Goal: Navigation & Orientation: Find specific page/section

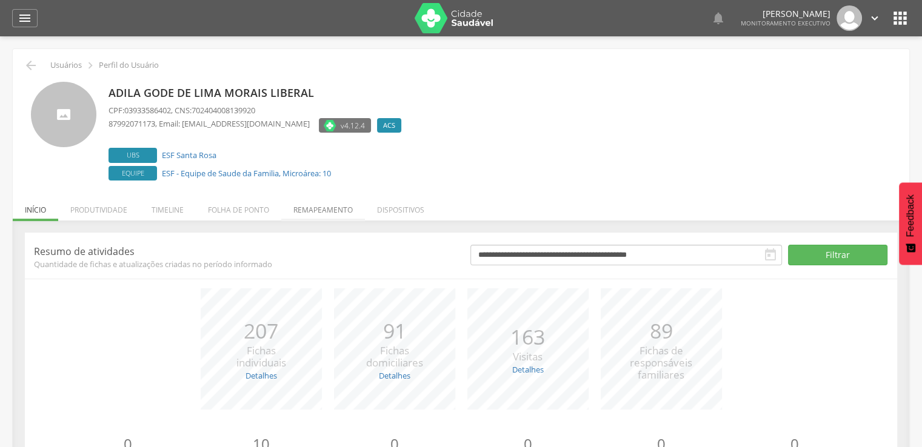
click at [338, 204] on li "Remapeamento" at bounding box center [323, 207] width 84 height 28
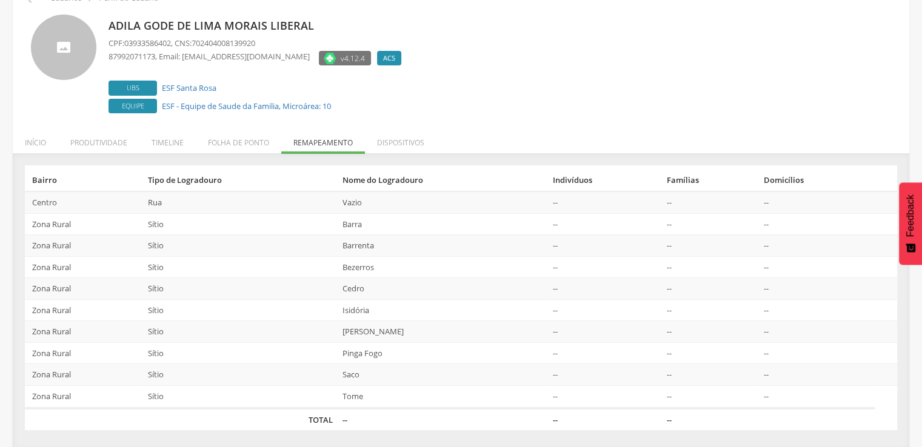
scroll to position [68, 0]
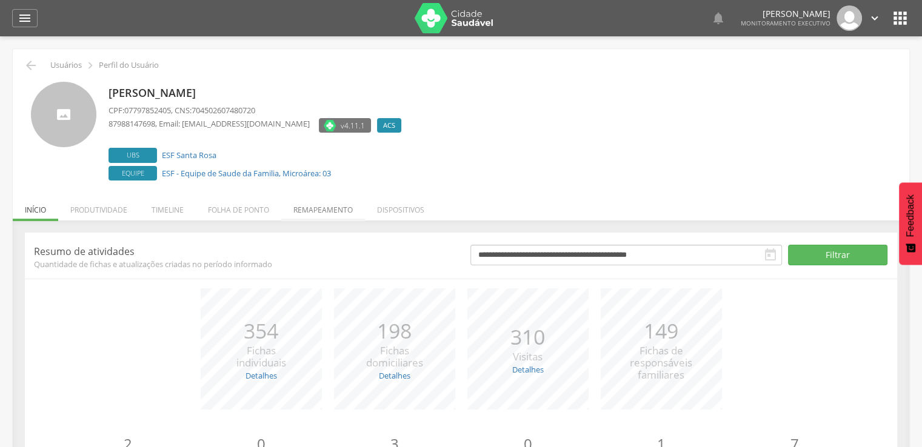
click at [321, 207] on li "Remapeamento" at bounding box center [323, 207] width 84 height 28
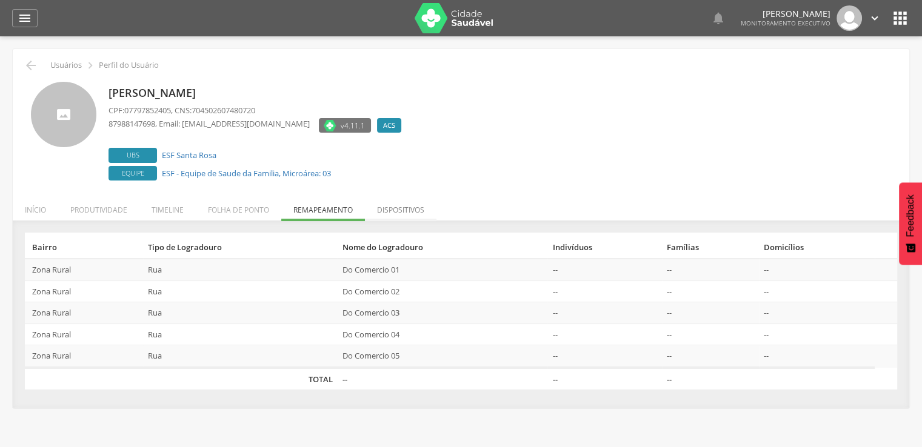
click at [392, 210] on li "Dispositivos" at bounding box center [401, 207] width 72 height 28
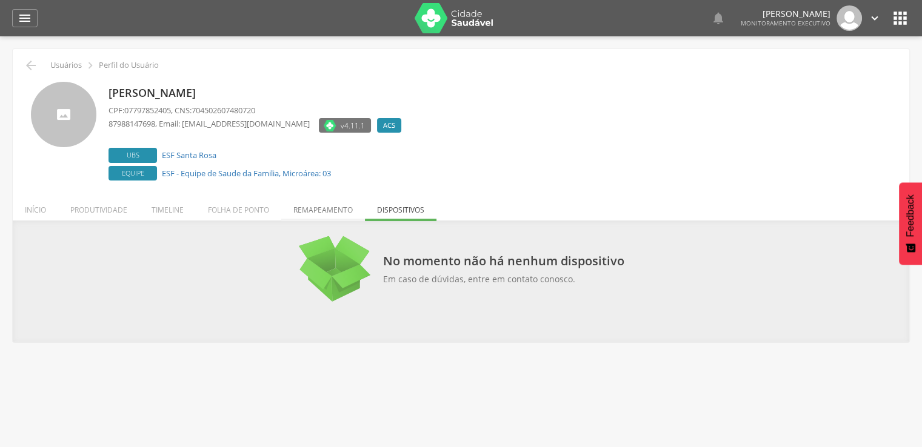
click at [335, 212] on li "Remapeamento" at bounding box center [323, 207] width 84 height 28
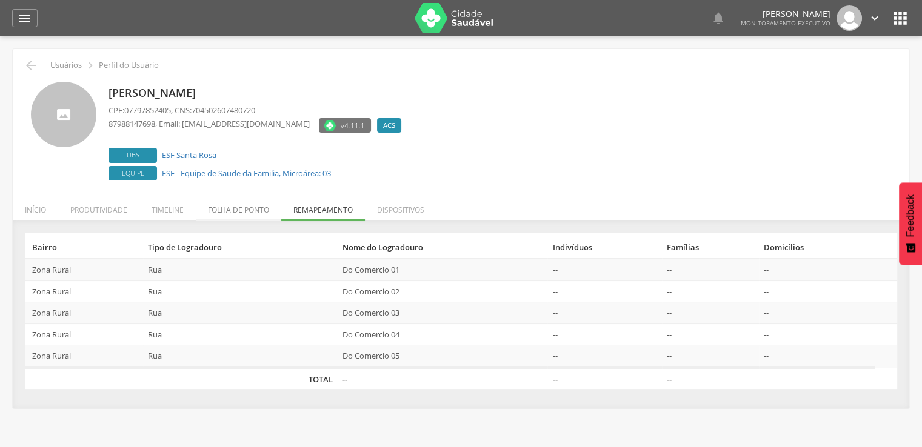
click at [246, 211] on li "Folha de ponto" at bounding box center [238, 207] width 85 height 28
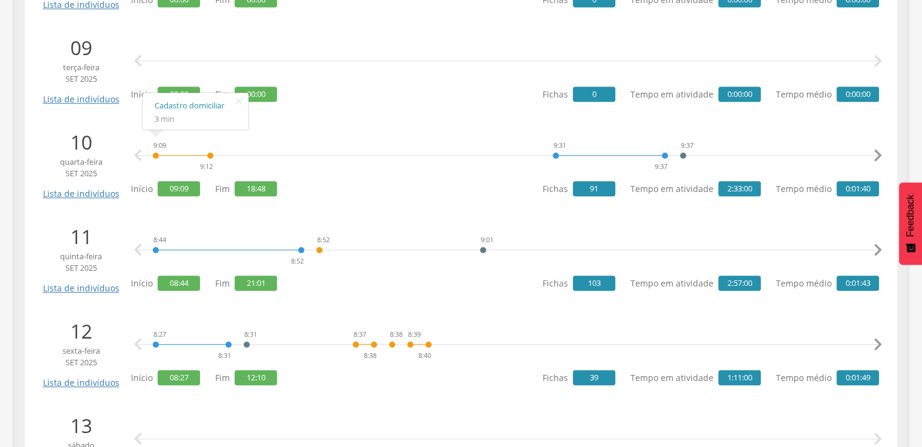
scroll to position [1091, 0]
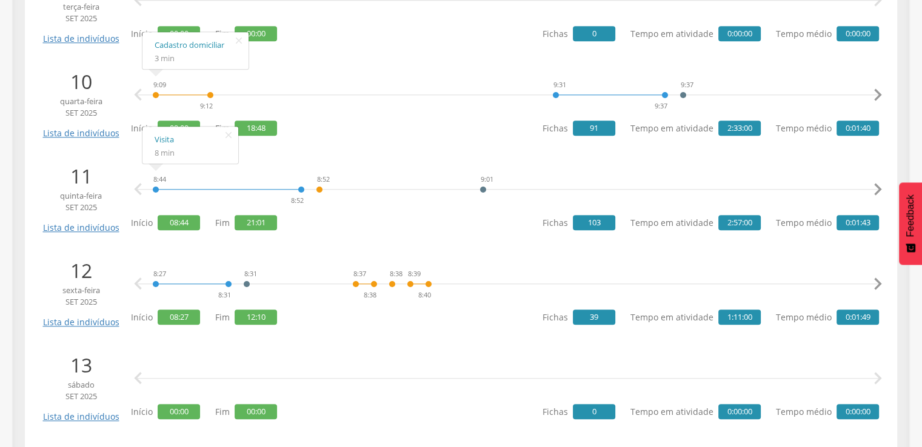
click at [172, 190] on div "8:44 8:52" at bounding box center [228, 190] width 153 height 36
click at [155, 189] on div "8:44 8:52" at bounding box center [228, 190] width 153 height 36
click at [169, 140] on link "Visita" at bounding box center [191, 139] width 72 height 15
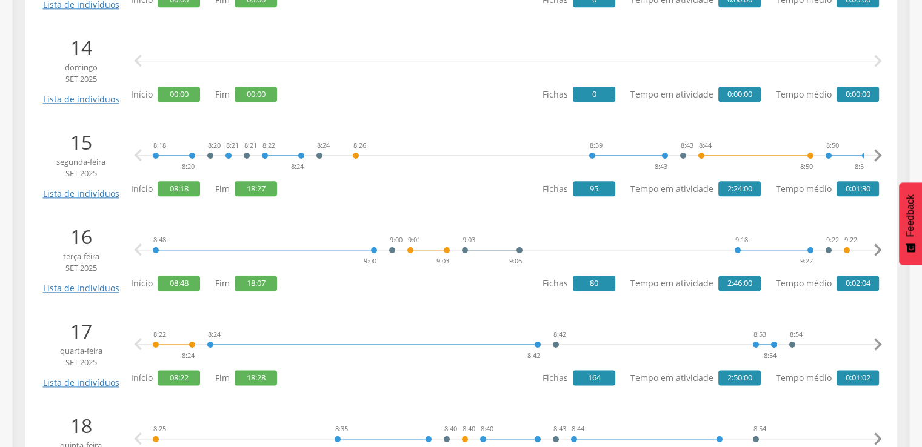
scroll to position [1515, 0]
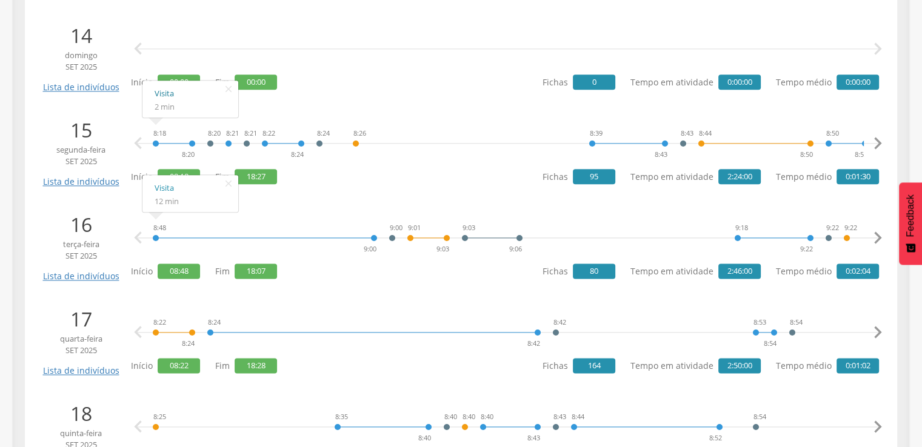
click at [169, 98] on link "Visita" at bounding box center [191, 93] width 72 height 15
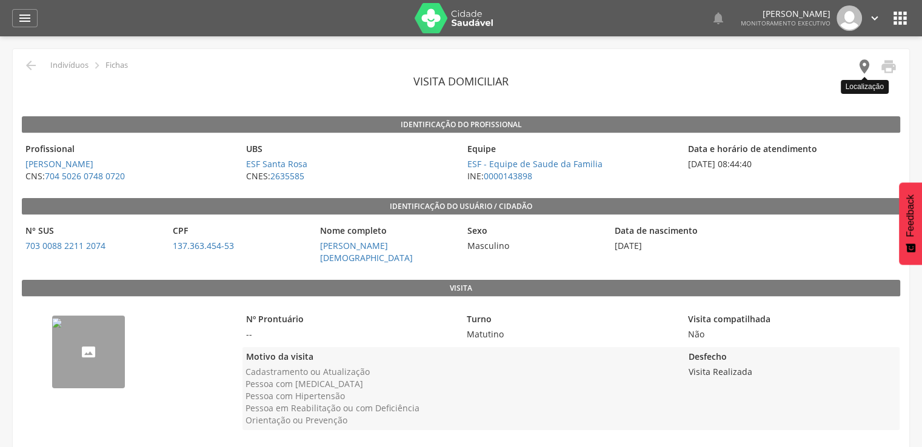
click at [865, 67] on icon "" at bounding box center [864, 66] width 17 height 17
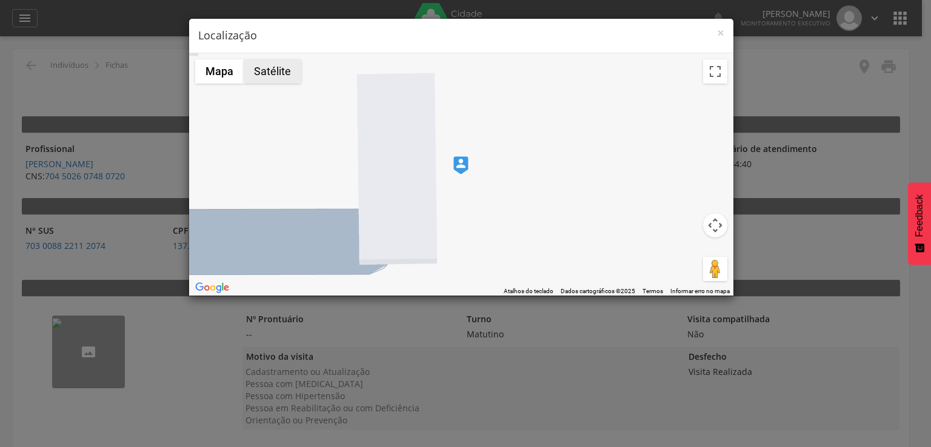
click at [268, 72] on button "Satélite" at bounding box center [273, 71] width 58 height 24
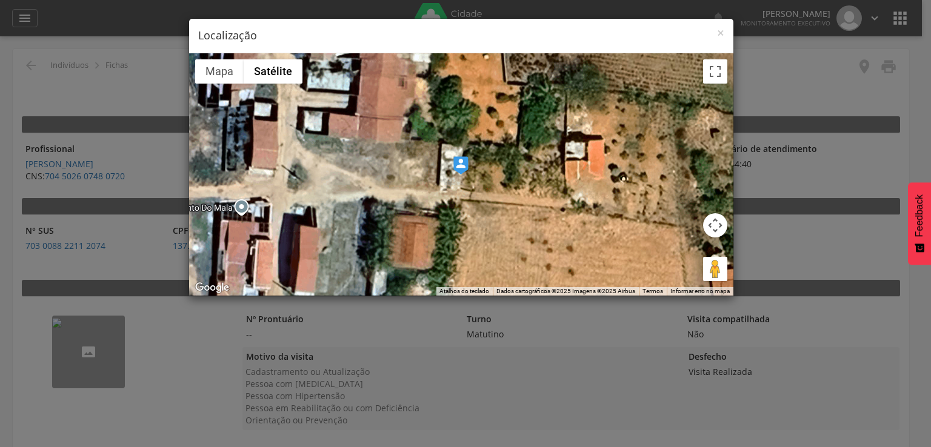
click at [464, 160] on img at bounding box center [460, 165] width 15 height 18
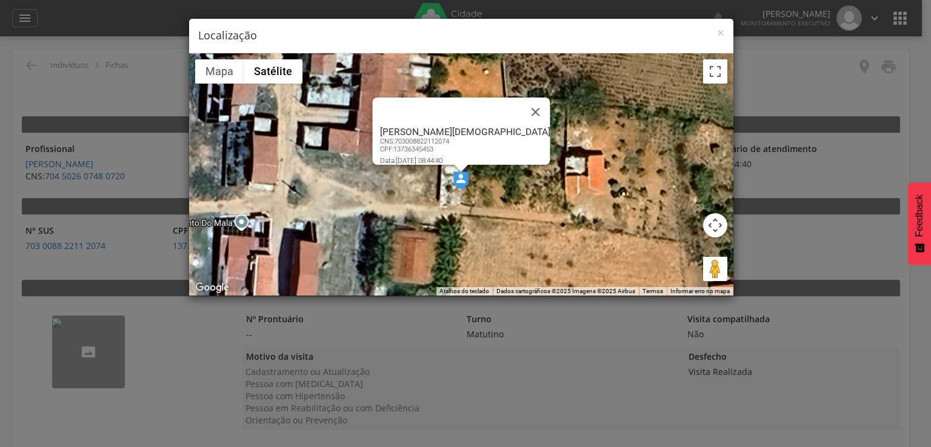
click at [458, 178] on img at bounding box center [460, 181] width 15 height 18
click at [715, 267] on button "Arraste o Pegman até o mapa para abrir o Street View" at bounding box center [715, 269] width 24 height 24
click at [455, 177] on img at bounding box center [460, 181] width 15 height 18
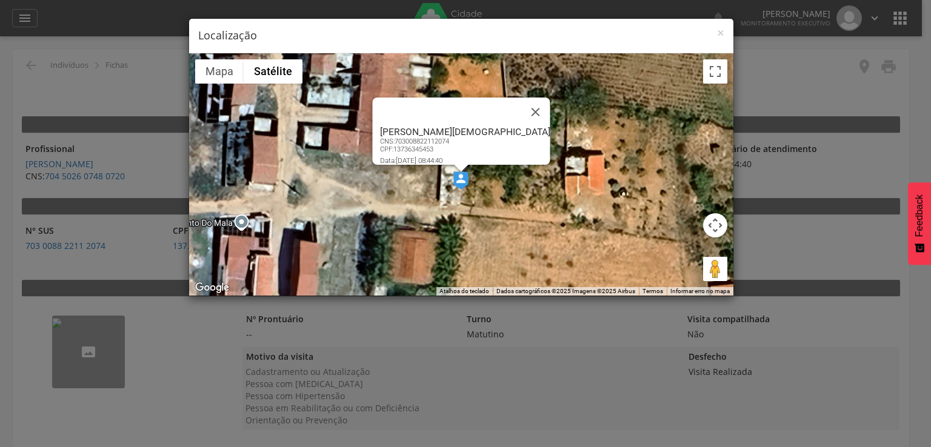
click at [465, 178] on img at bounding box center [460, 181] width 15 height 18
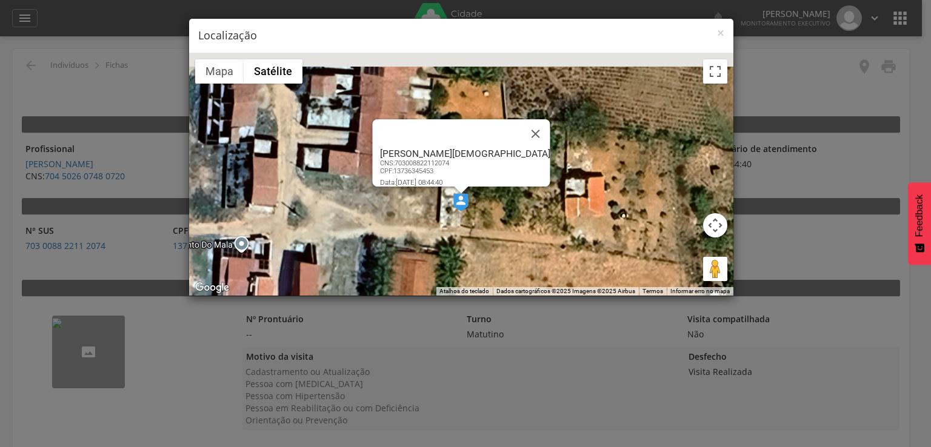
drag, startPoint x: 465, startPoint y: 178, endPoint x: 465, endPoint y: 203, distance: 25.5
click at [465, 203] on img at bounding box center [460, 202] width 15 height 18
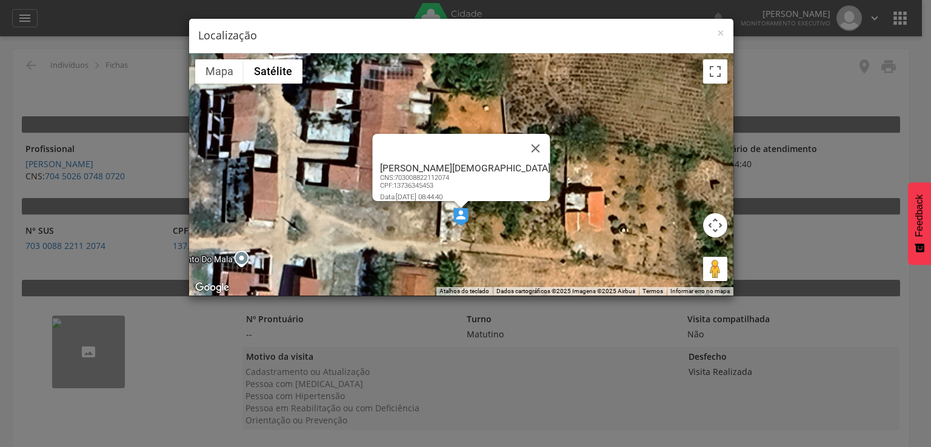
click at [456, 215] on img at bounding box center [460, 217] width 15 height 18
drag, startPoint x: 456, startPoint y: 215, endPoint x: 453, endPoint y: 210, distance: 6.2
click at [453, 210] on img at bounding box center [460, 217] width 15 height 18
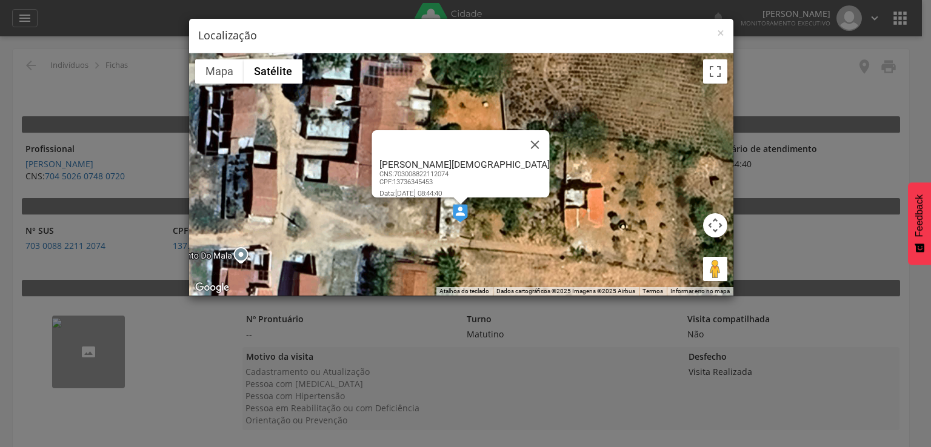
click at [715, 227] on button "Controles da câmera no mapa" at bounding box center [715, 225] width 24 height 24
click at [683, 197] on div "Jose Pastor da Silva CNS: 703008822112074 CPF: 13736345453 Data: 11/09/2025 08:…" at bounding box center [461, 174] width 544 height 242
click at [720, 76] on button "Ativar a visualização em tela cheia" at bounding box center [715, 71] width 24 height 24
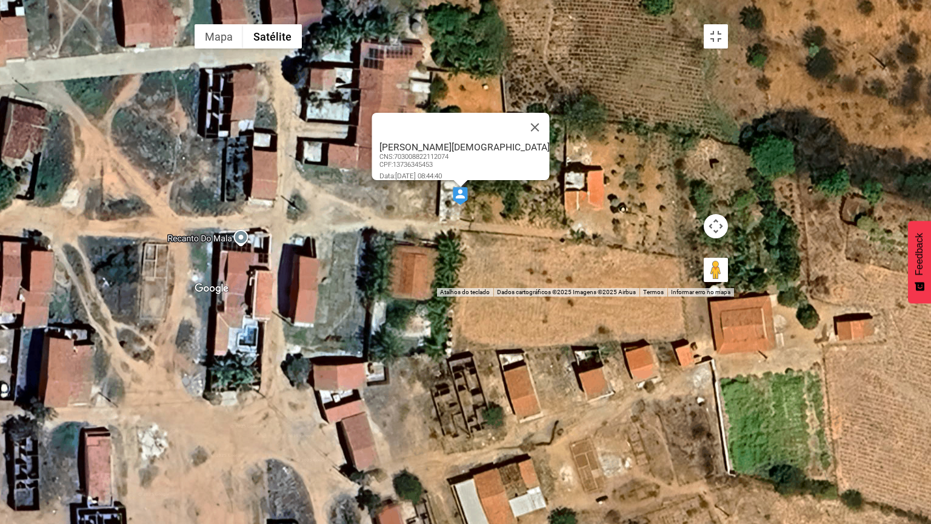
click at [465, 205] on img at bounding box center [460, 196] width 15 height 18
click at [520, 141] on button "Fechar" at bounding box center [534, 126] width 29 height 29
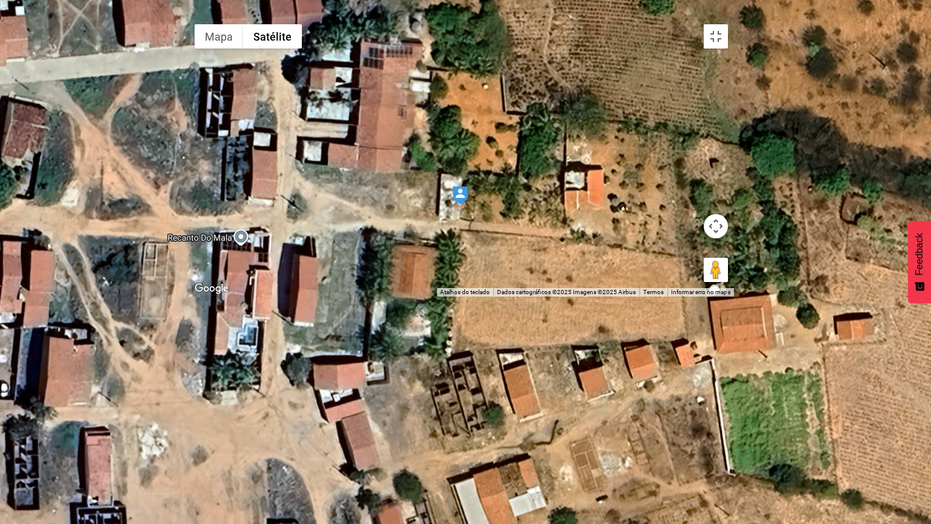
click at [494, 270] on div "Para iniciar o trajeto, pressione as teclas de seta." at bounding box center [460, 157] width 545 height 278
click at [728, 24] on button "Ativar a visualização em tela cheia" at bounding box center [716, 36] width 24 height 24
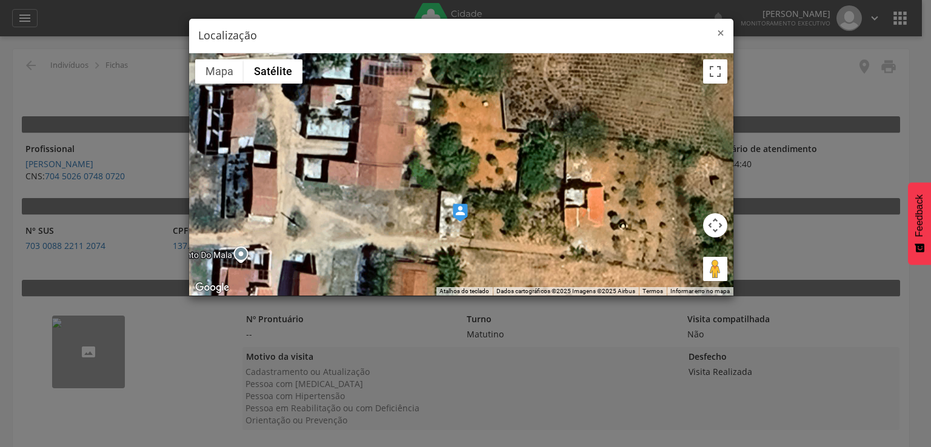
click at [722, 36] on span "×" at bounding box center [720, 32] width 7 height 17
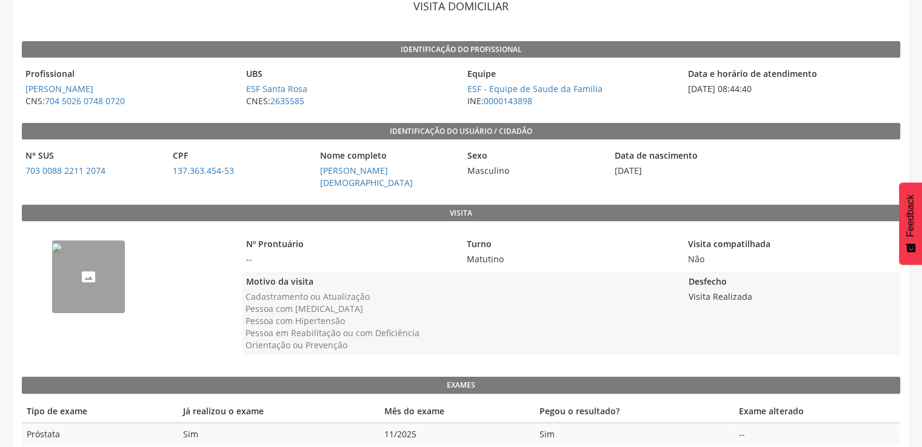
scroll to position [82, 0]
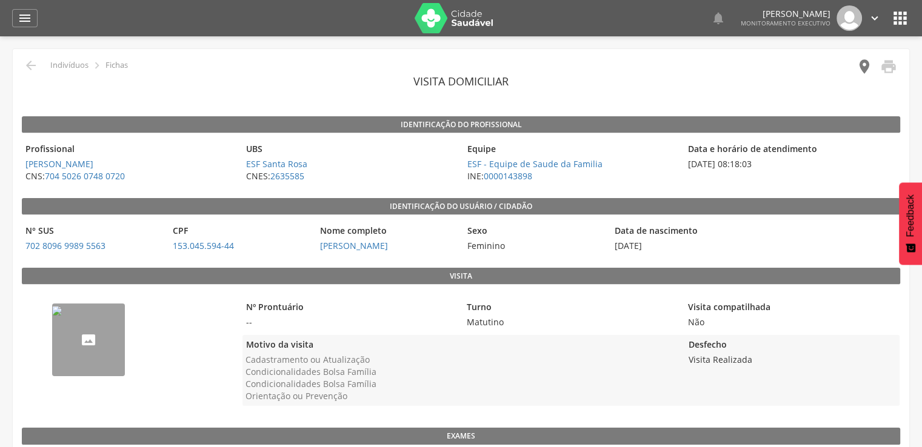
click at [867, 66] on icon "" at bounding box center [864, 66] width 17 height 17
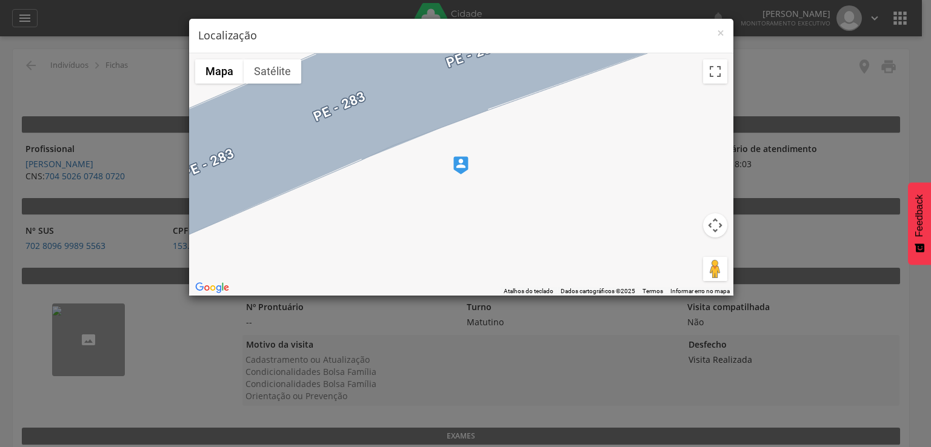
click at [456, 163] on img at bounding box center [460, 165] width 15 height 18
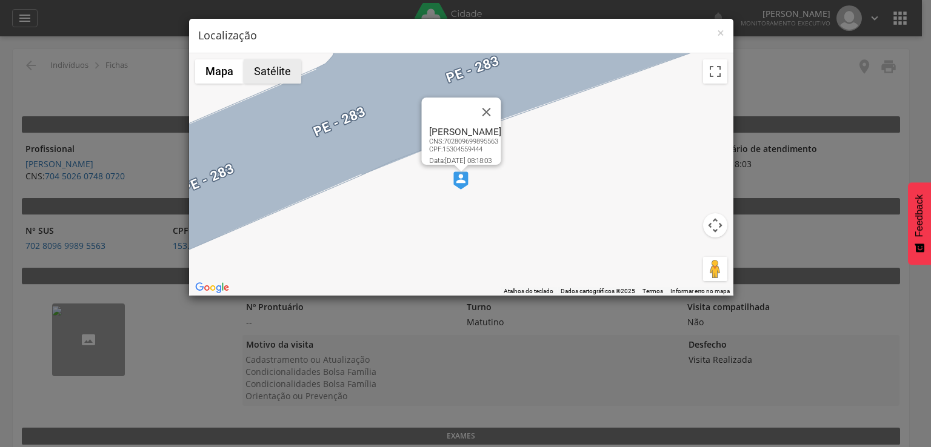
click at [284, 76] on button "Satélite" at bounding box center [273, 71] width 58 height 24
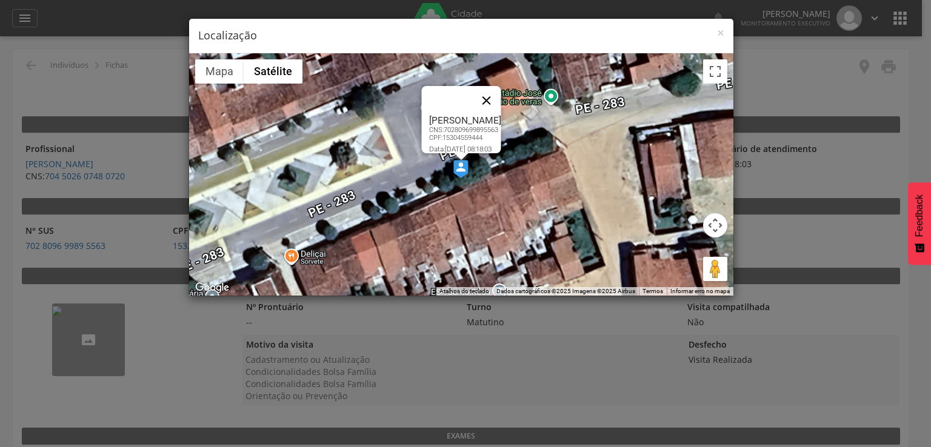
click at [501, 92] on button "Fechar" at bounding box center [485, 100] width 29 height 29
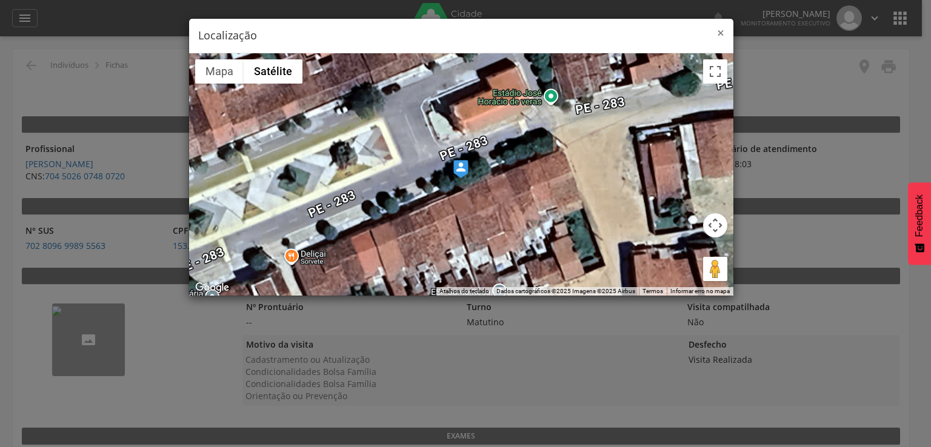
click at [723, 35] on span "×" at bounding box center [720, 32] width 7 height 17
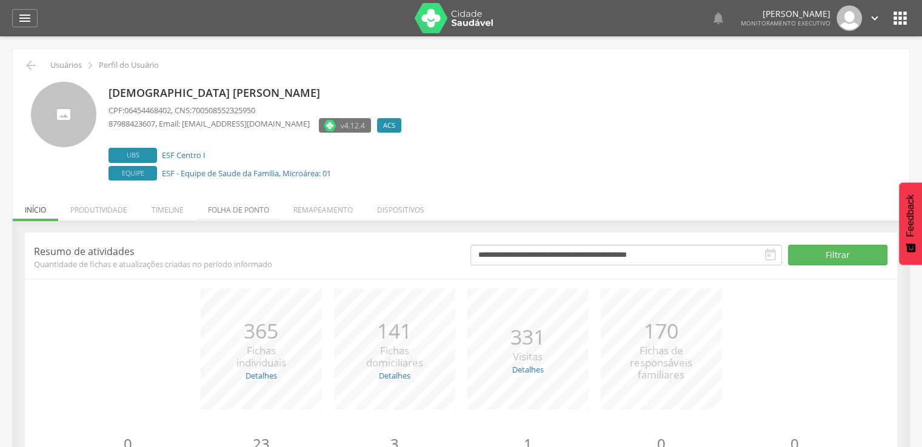
click at [234, 209] on li "Folha de ponto" at bounding box center [238, 207] width 85 height 28
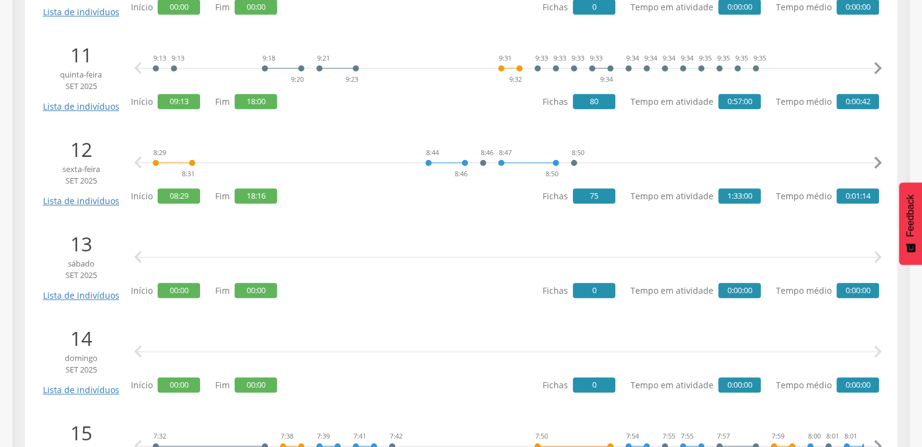
scroll to position [1151, 0]
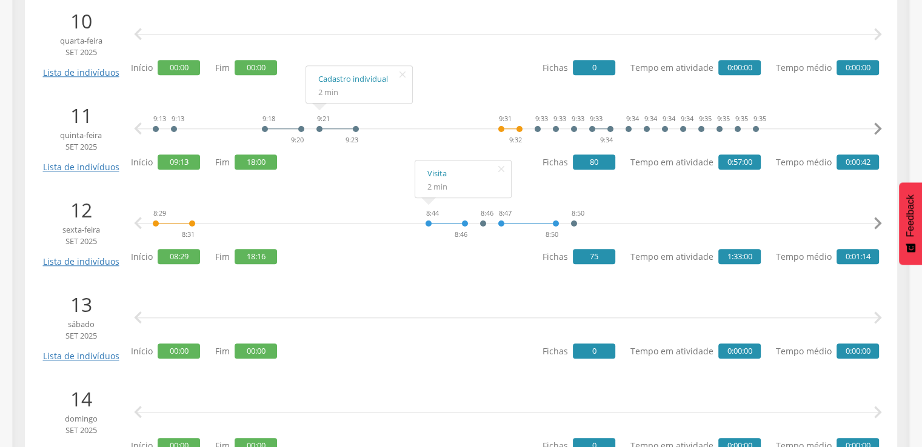
click at [441, 223] on div at bounding box center [446, 214] width 36 height 18
click at [433, 171] on link "Visita" at bounding box center [463, 173] width 72 height 15
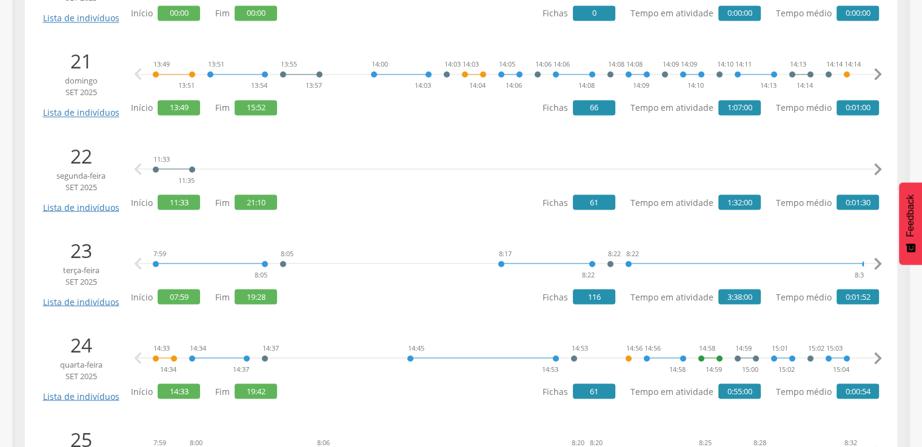
scroll to position [2182, 0]
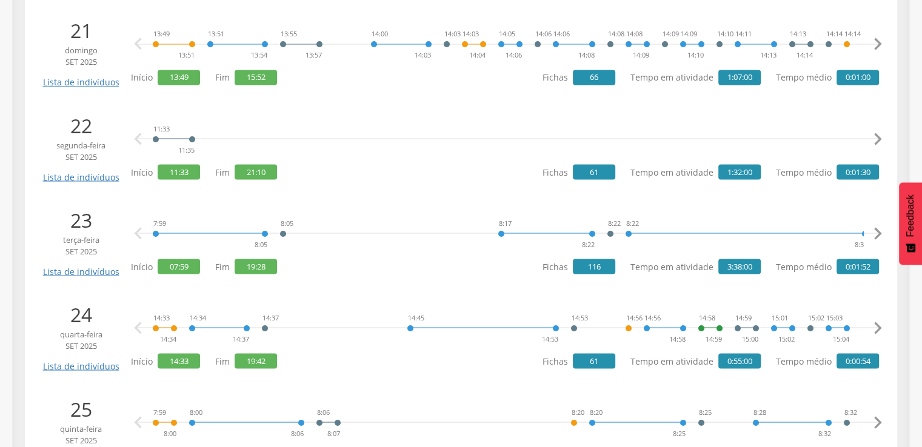
click at [879, 139] on icon "" at bounding box center [877, 139] width 24 height 24
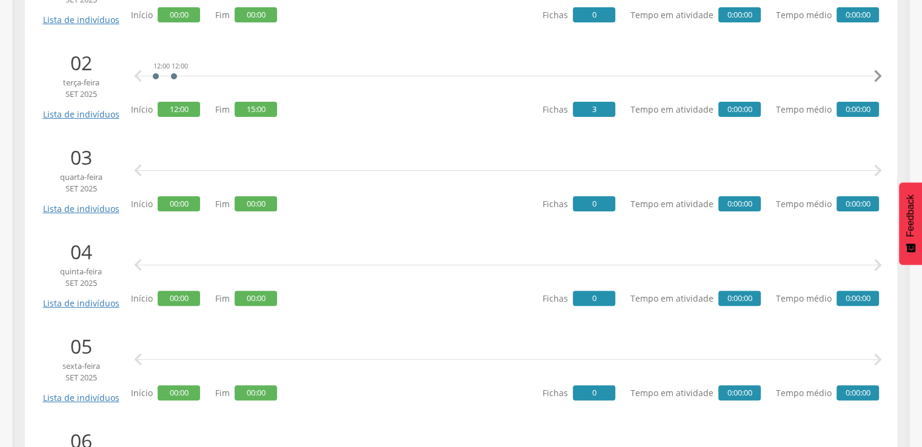
scroll to position [349, 0]
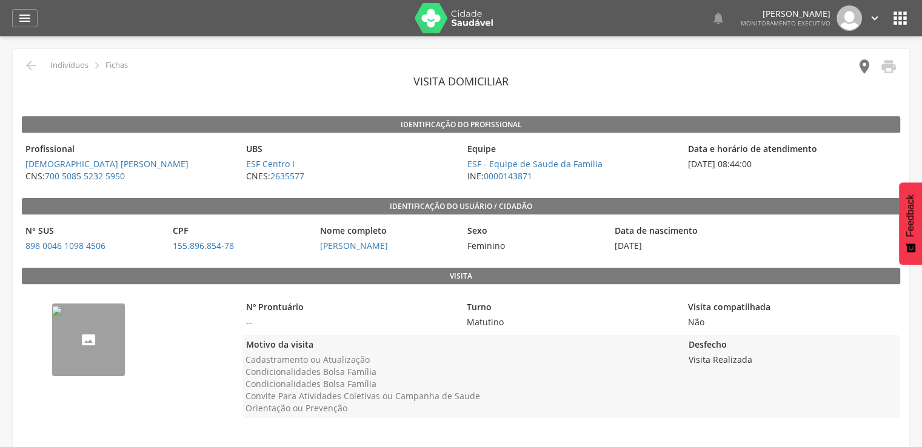
click at [863, 66] on icon "" at bounding box center [864, 66] width 17 height 17
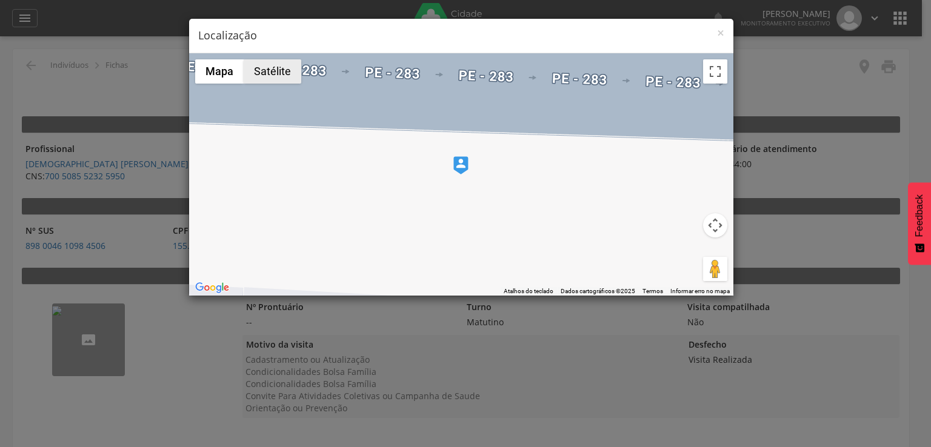
click at [267, 77] on button "Satélite" at bounding box center [273, 71] width 58 height 24
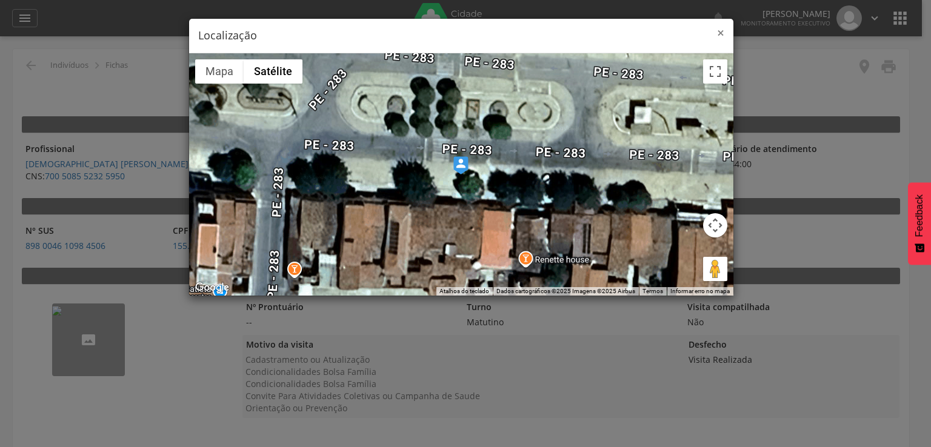
click at [722, 33] on span "×" at bounding box center [720, 32] width 7 height 17
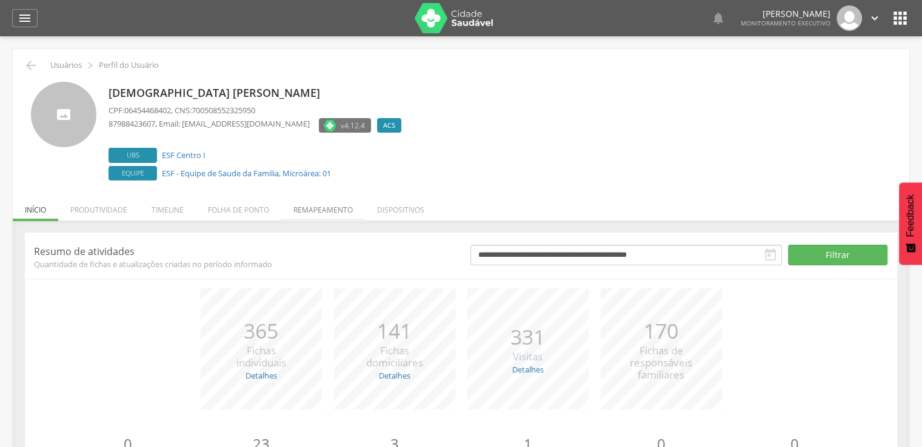
click at [315, 212] on li "Remapeamento" at bounding box center [323, 207] width 84 height 28
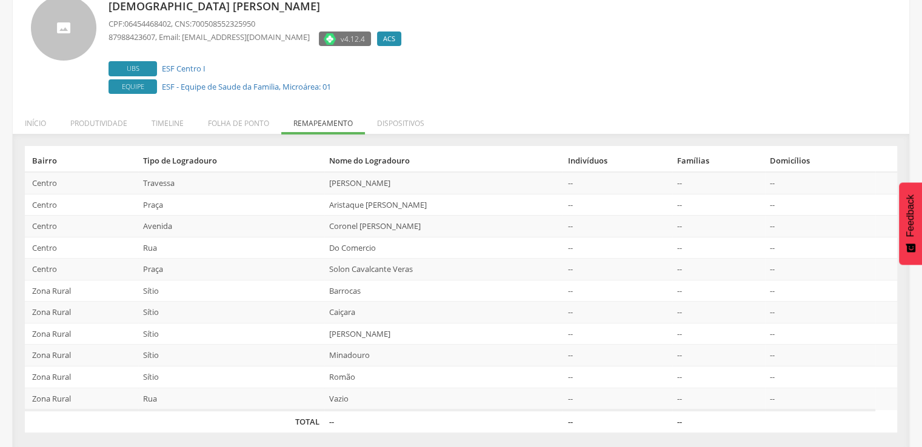
scroll to position [89, 0]
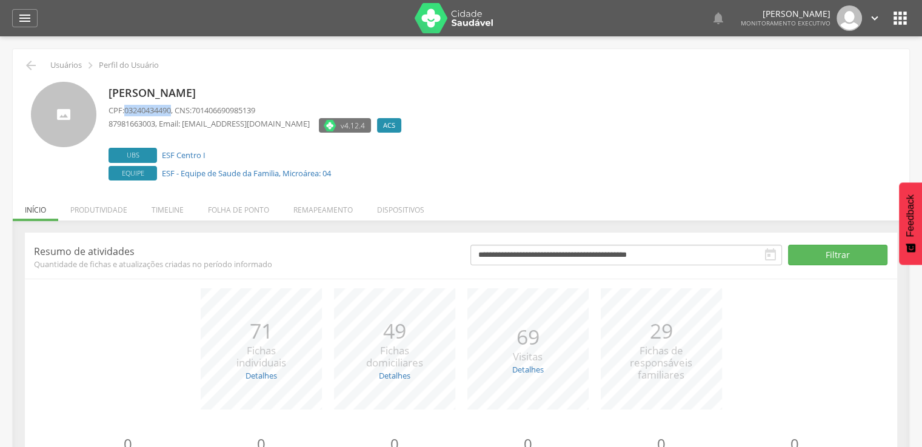
drag, startPoint x: 127, startPoint y: 109, endPoint x: 175, endPoint y: 108, distance: 47.9
click at [171, 108] on span "03240434490" at bounding box center [147, 110] width 47 height 11
copy span "03240434490"
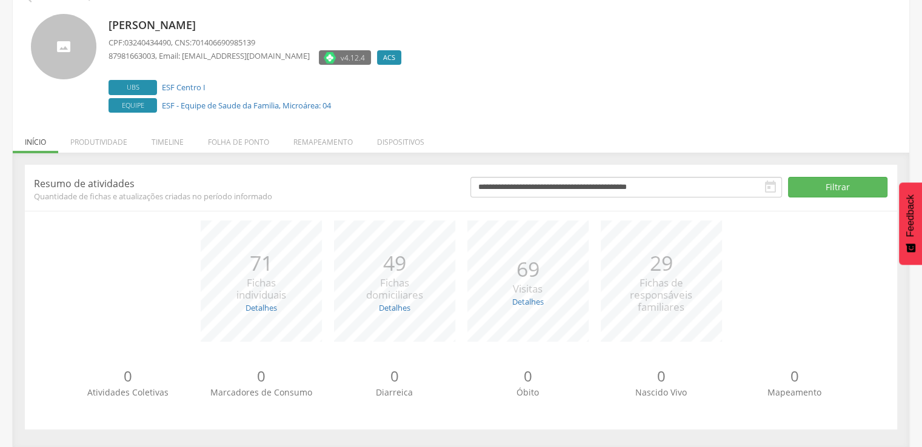
scroll to position [68, 0]
click at [322, 139] on li "Remapeamento" at bounding box center [323, 138] width 84 height 28
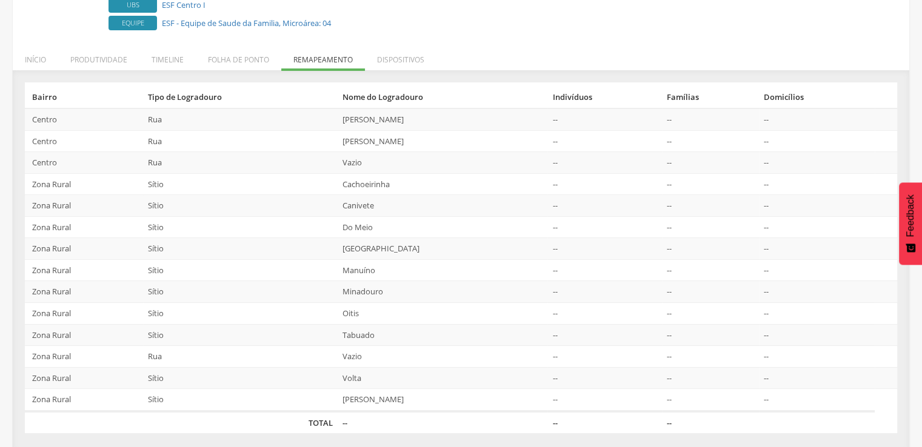
scroll to position [153, 0]
